Goal: Navigation & Orientation: Find specific page/section

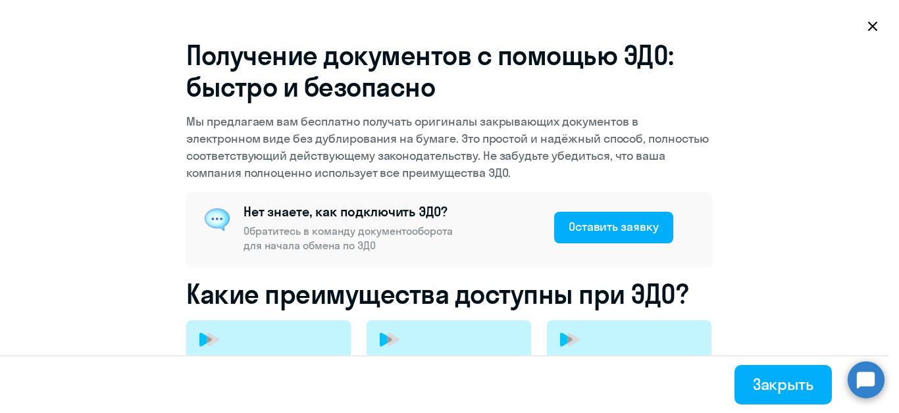
click at [874, 24] on icon at bounding box center [873, 26] width 11 height 11
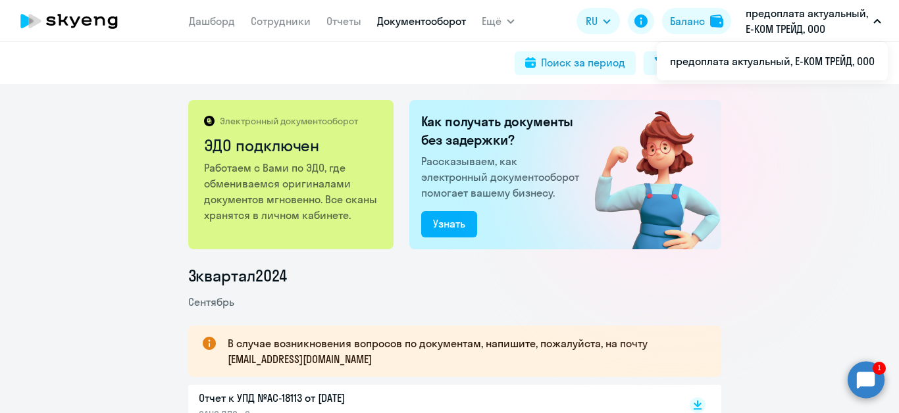
click at [821, 22] on p "предоплата актуальный, Е-КОМ ТРЕЙД, ООО" at bounding box center [807, 21] width 122 height 32
click at [882, 23] on button "предоплата актуальный, Е-КОМ ТРЕЙД, ООО" at bounding box center [813, 21] width 149 height 32
click at [664, 11] on ds-button "Баланс" at bounding box center [696, 21] width 69 height 26
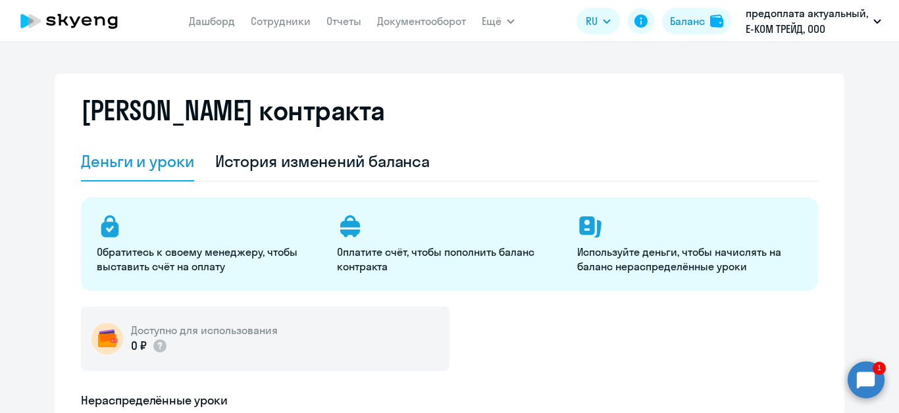
select select "english_adult_not_native_speaker"
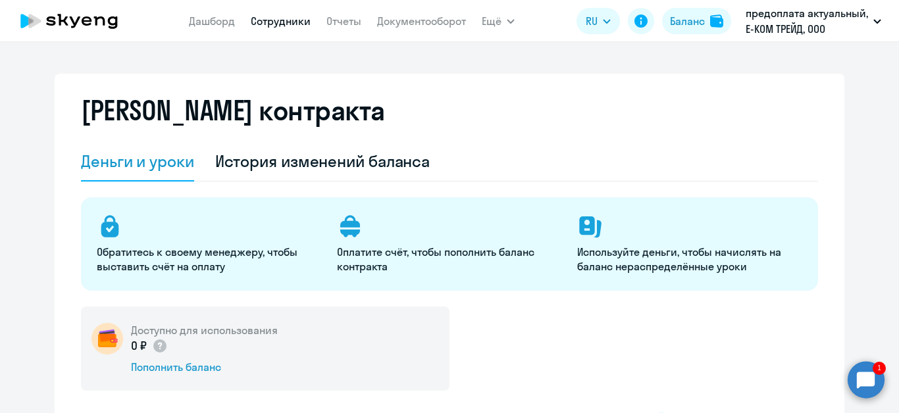
click at [299, 19] on link "Сотрудники" at bounding box center [281, 20] width 60 height 13
select select "30"
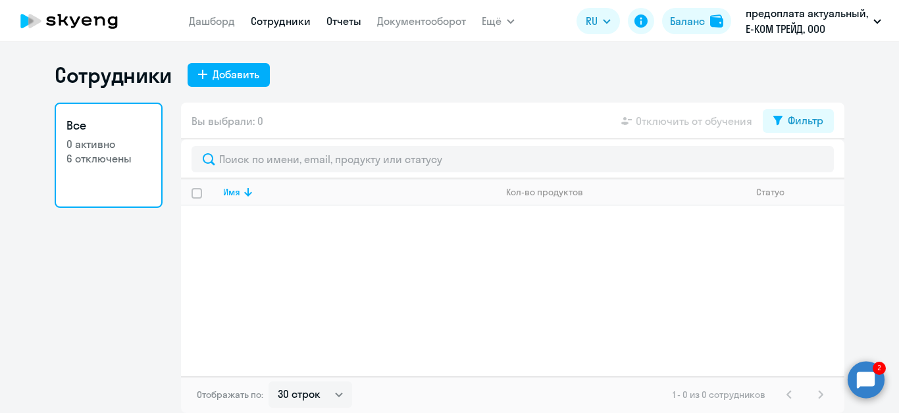
click at [340, 18] on link "Отчеты" at bounding box center [344, 20] width 35 height 13
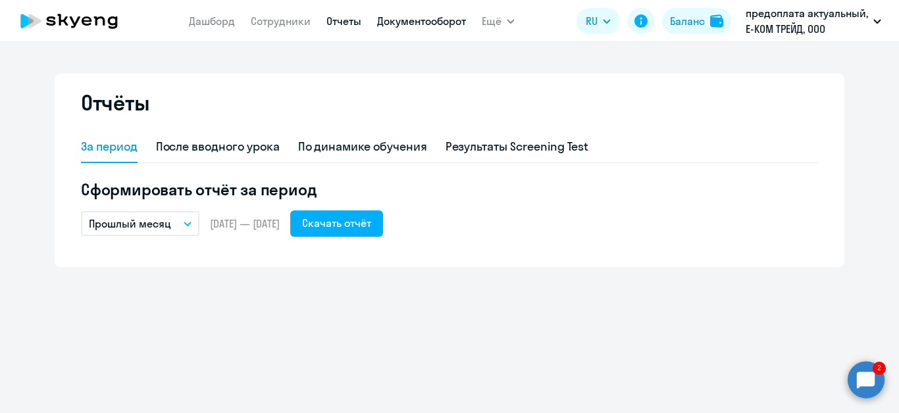
click at [432, 26] on link "Документооборот" at bounding box center [421, 20] width 89 height 13
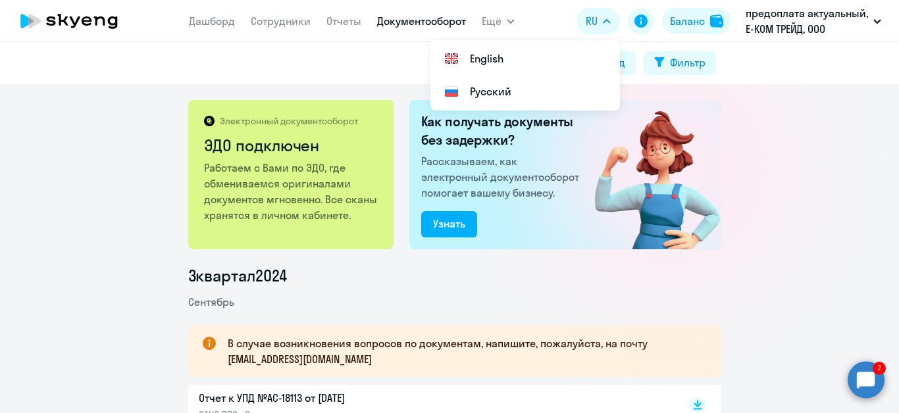
click at [604, 20] on icon "button" at bounding box center [607, 21] width 8 height 5
click at [838, 72] on div "Поиск за период Фильтр" at bounding box center [449, 63] width 899 height 42
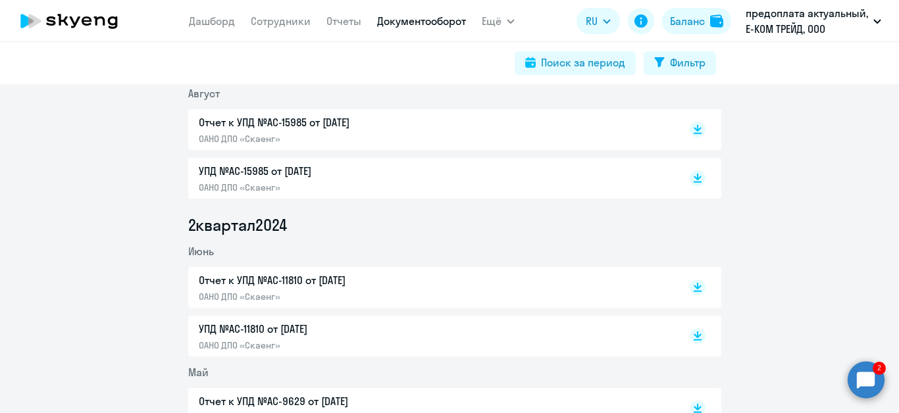
scroll to position [395, 0]
